Goal: Find specific page/section: Find specific page/section

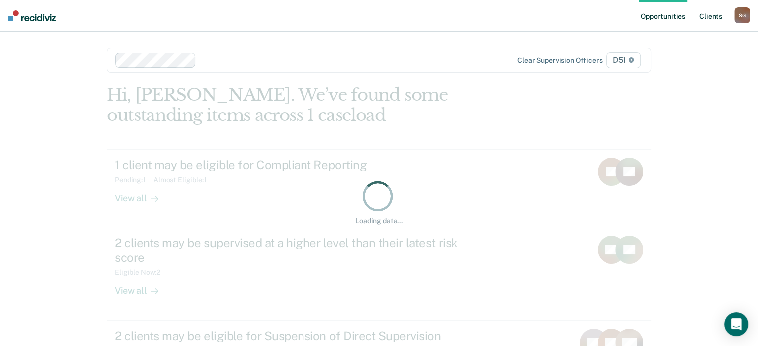
click at [706, 18] on link "Client s" at bounding box center [710, 16] width 27 height 32
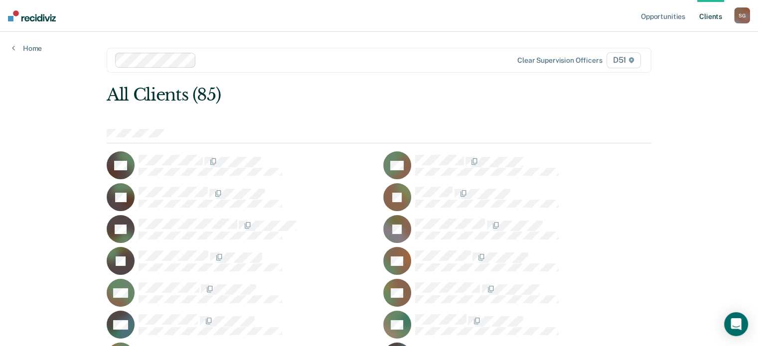
scroll to position [847, 0]
